Goal: Obtain resource: Download file/media

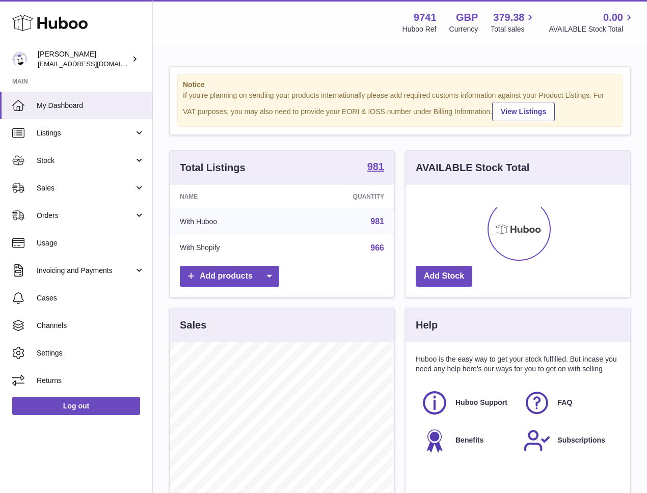
scroll to position [159, 225]
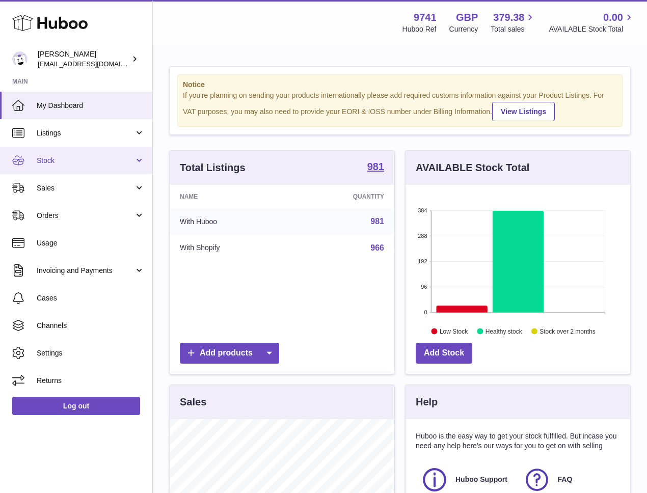
click at [61, 152] on link "Stock" at bounding box center [76, 161] width 152 height 28
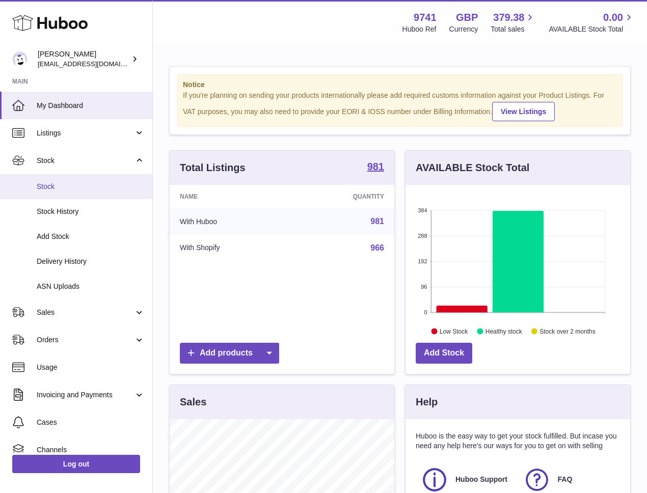
click at [61, 184] on span "Stock" at bounding box center [91, 187] width 108 height 10
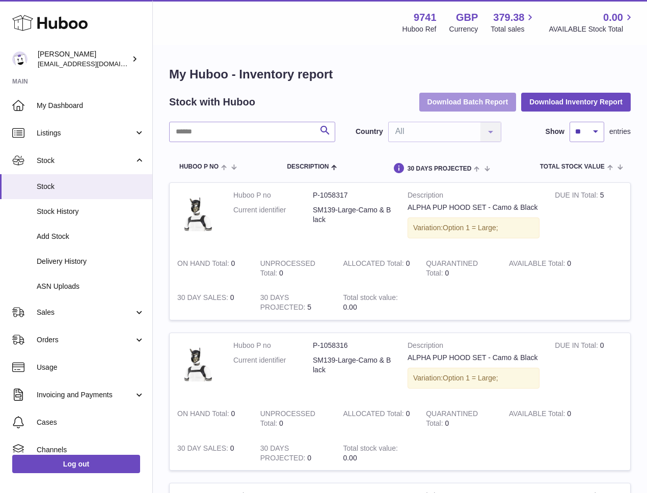
click at [468, 100] on button "Download Batch Report" at bounding box center [467, 102] width 97 height 18
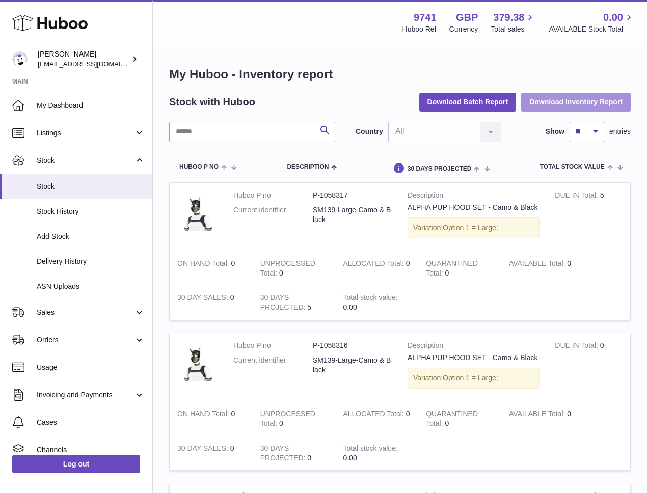
click at [548, 98] on button "Download Inventory Report" at bounding box center [576, 102] width 110 height 18
